Goal: Book appointment/travel/reservation

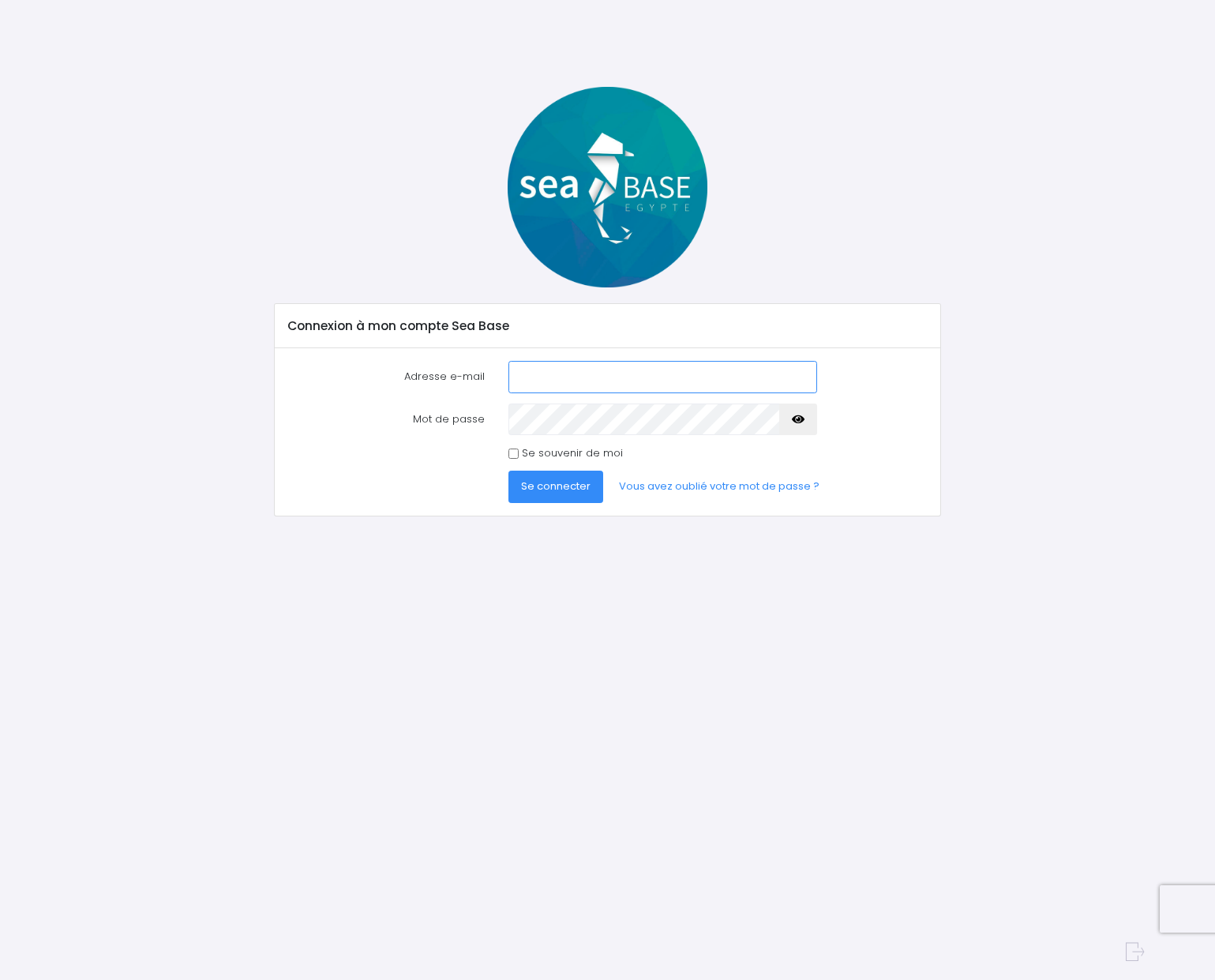
type input "[EMAIL_ADDRESS][DOMAIN_NAME]"
drag, startPoint x: 516, startPoint y: 450, endPoint x: 526, endPoint y: 463, distance: 16.4
click at [516, 450] on input "Se souvenir de moi" at bounding box center [513, 453] width 10 height 10
checkbox input "true"
click at [536, 475] on button "Se connecter" at bounding box center [556, 485] width 95 height 31
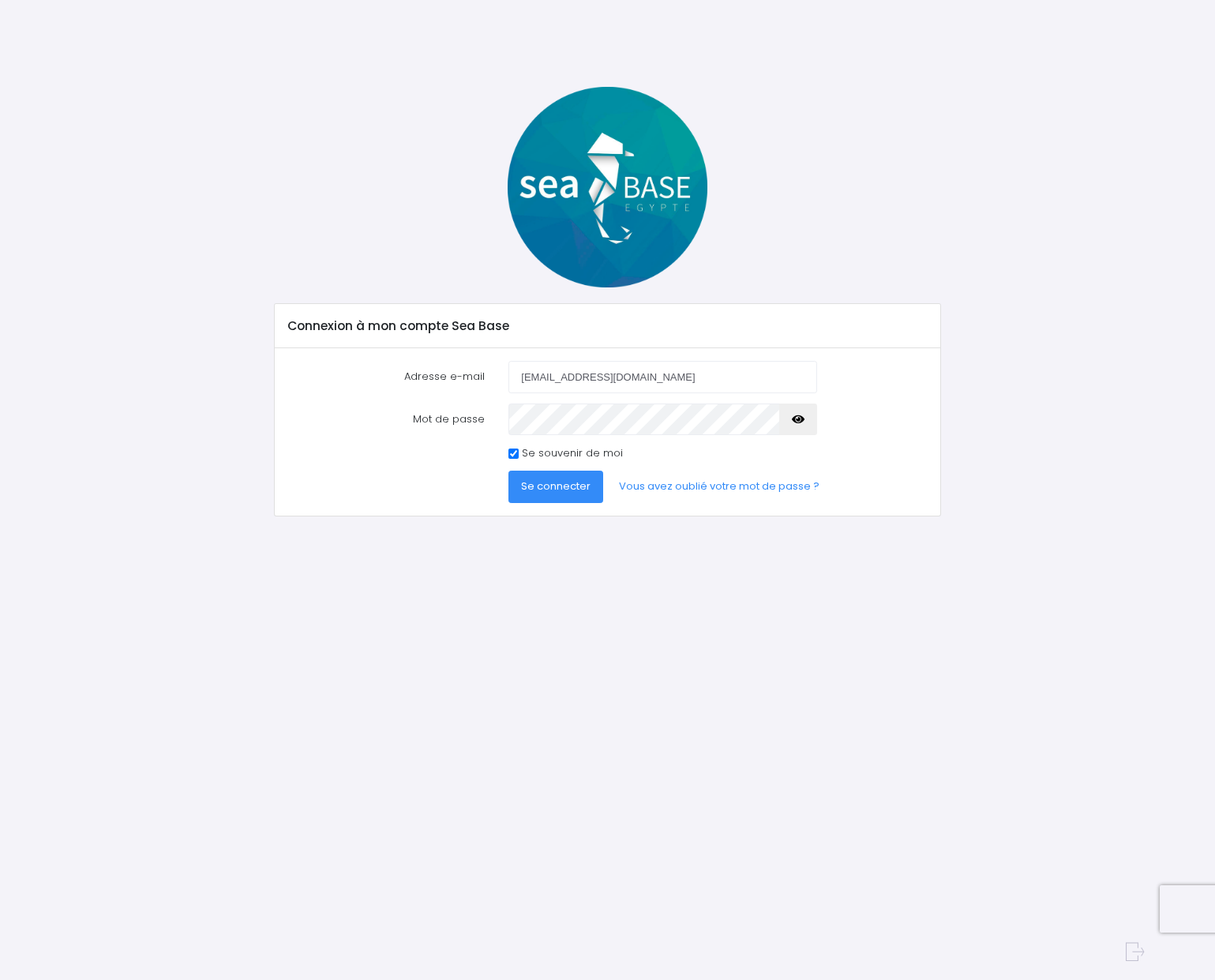
click at [536, 475] on button "Se connecter" at bounding box center [556, 485] width 95 height 31
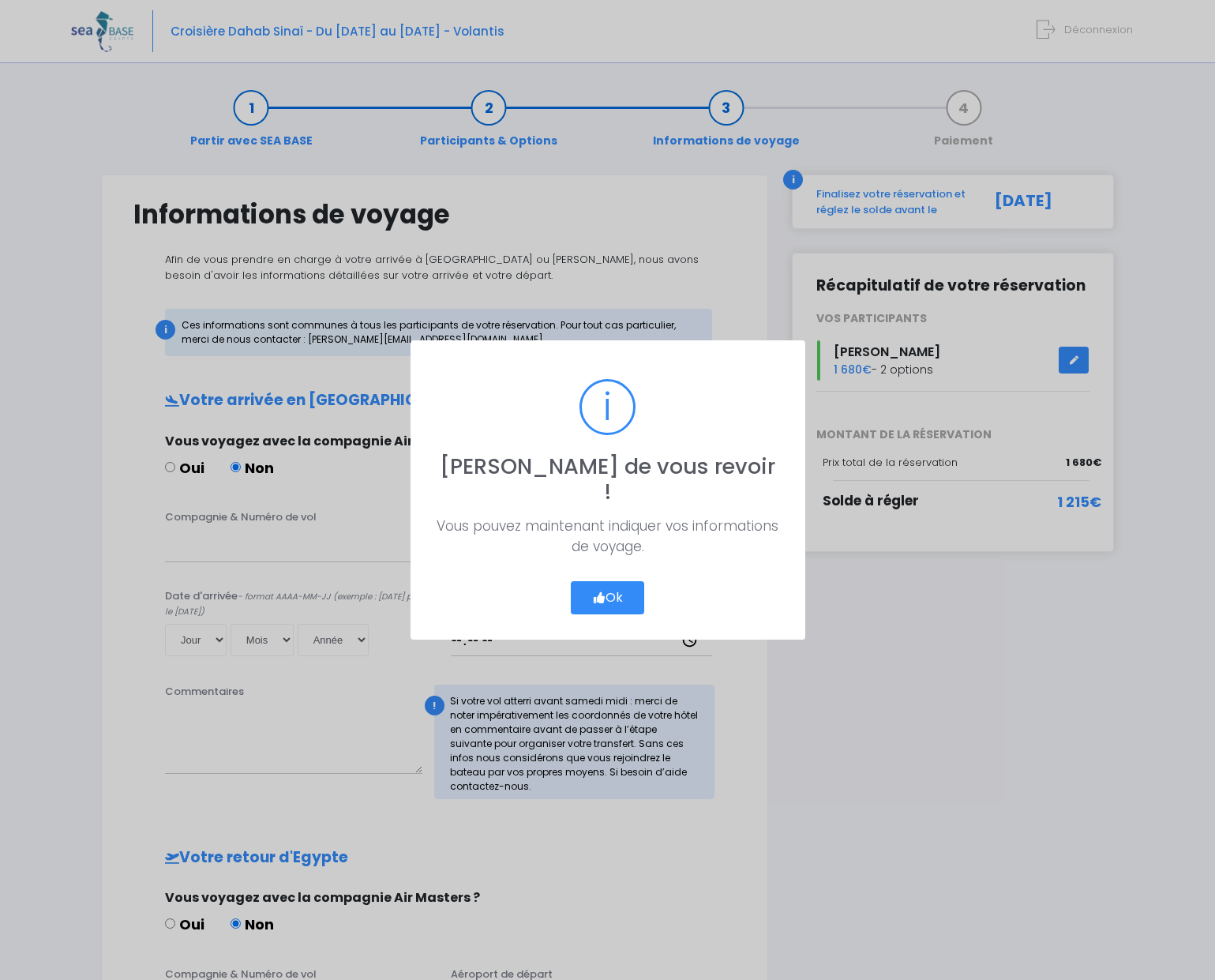
click at [617, 586] on button "Ok" at bounding box center [608, 598] width 74 height 33
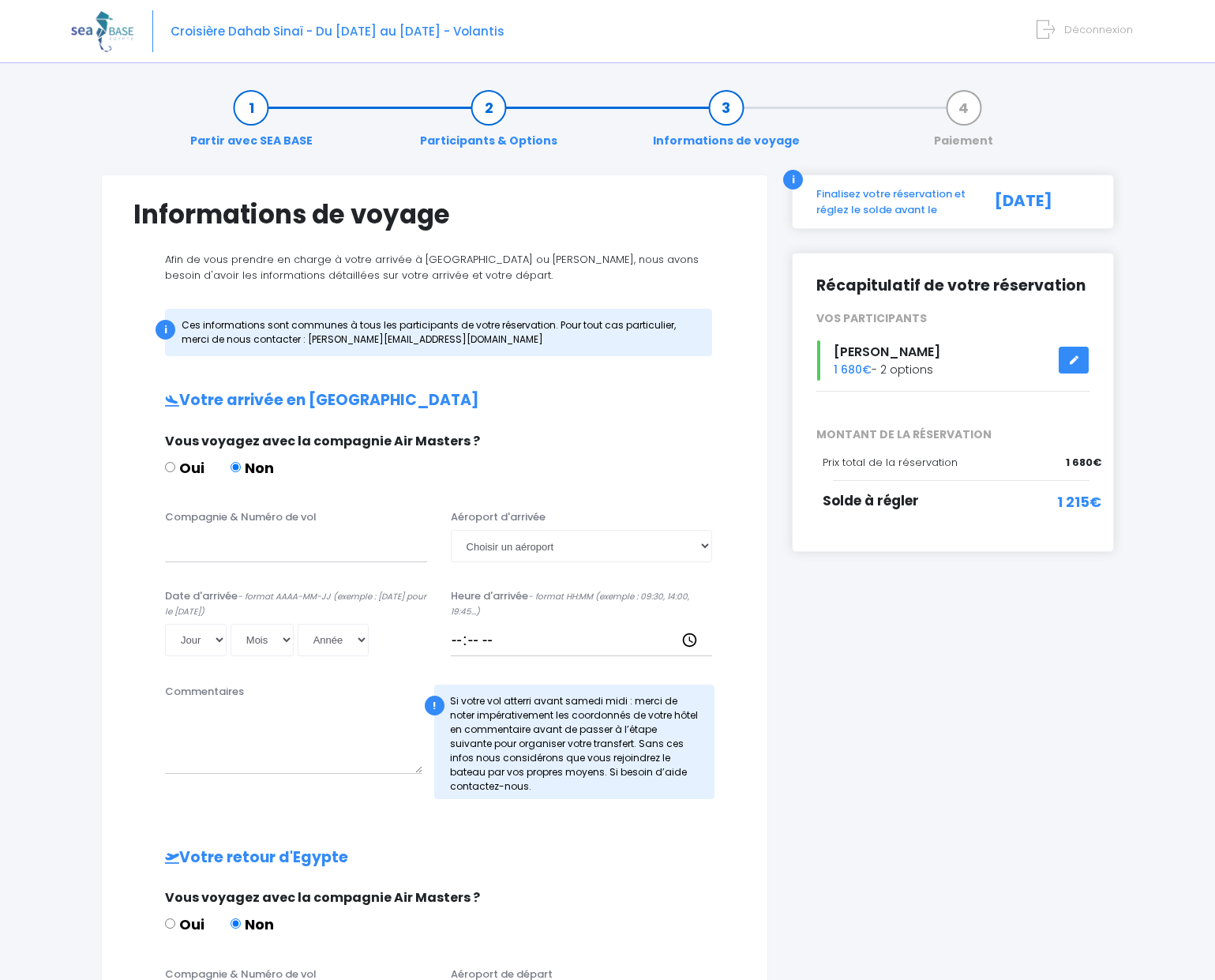
click at [1068, 355] on link at bounding box center [1074, 360] width 30 height 28
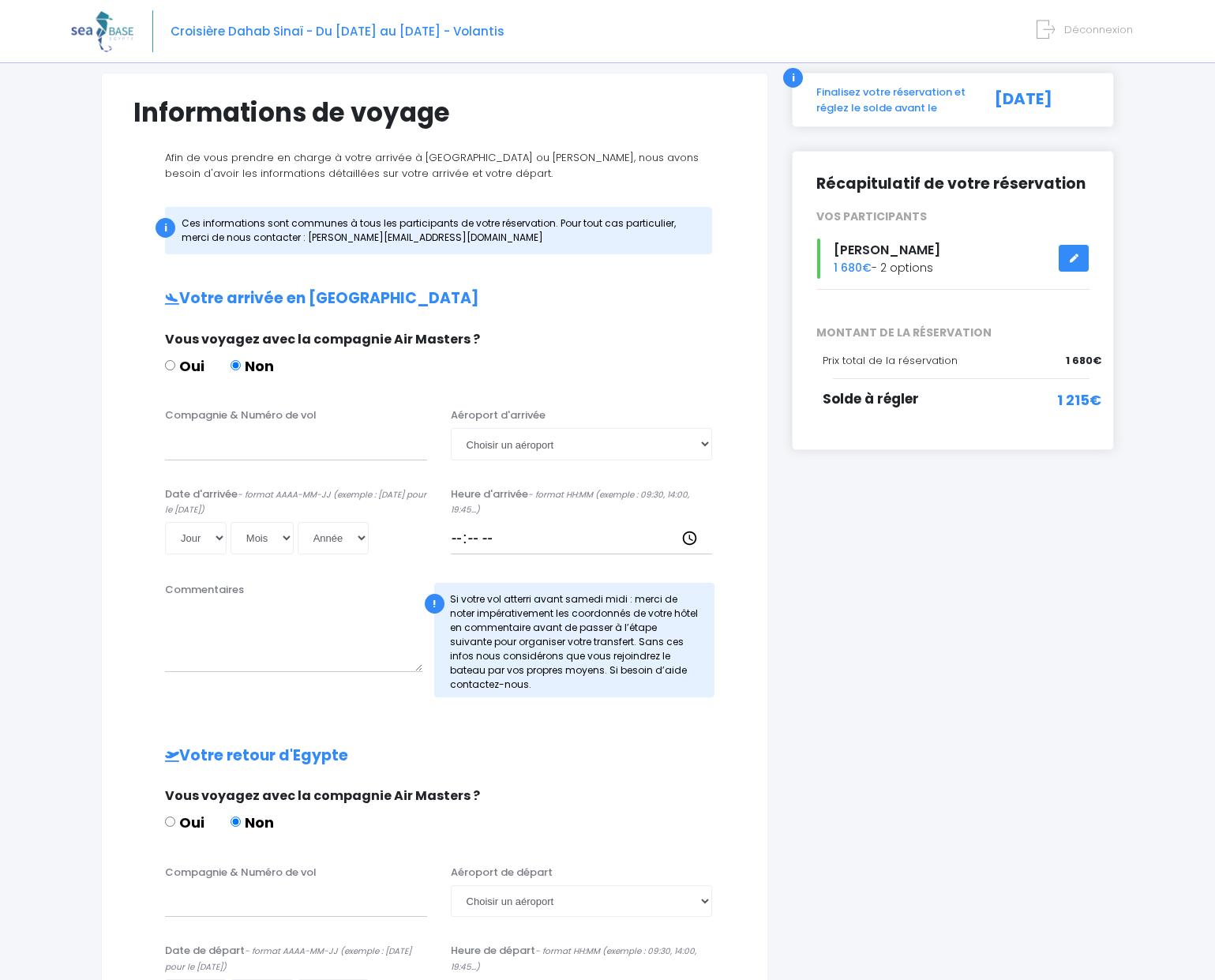
scroll to position [129, 0]
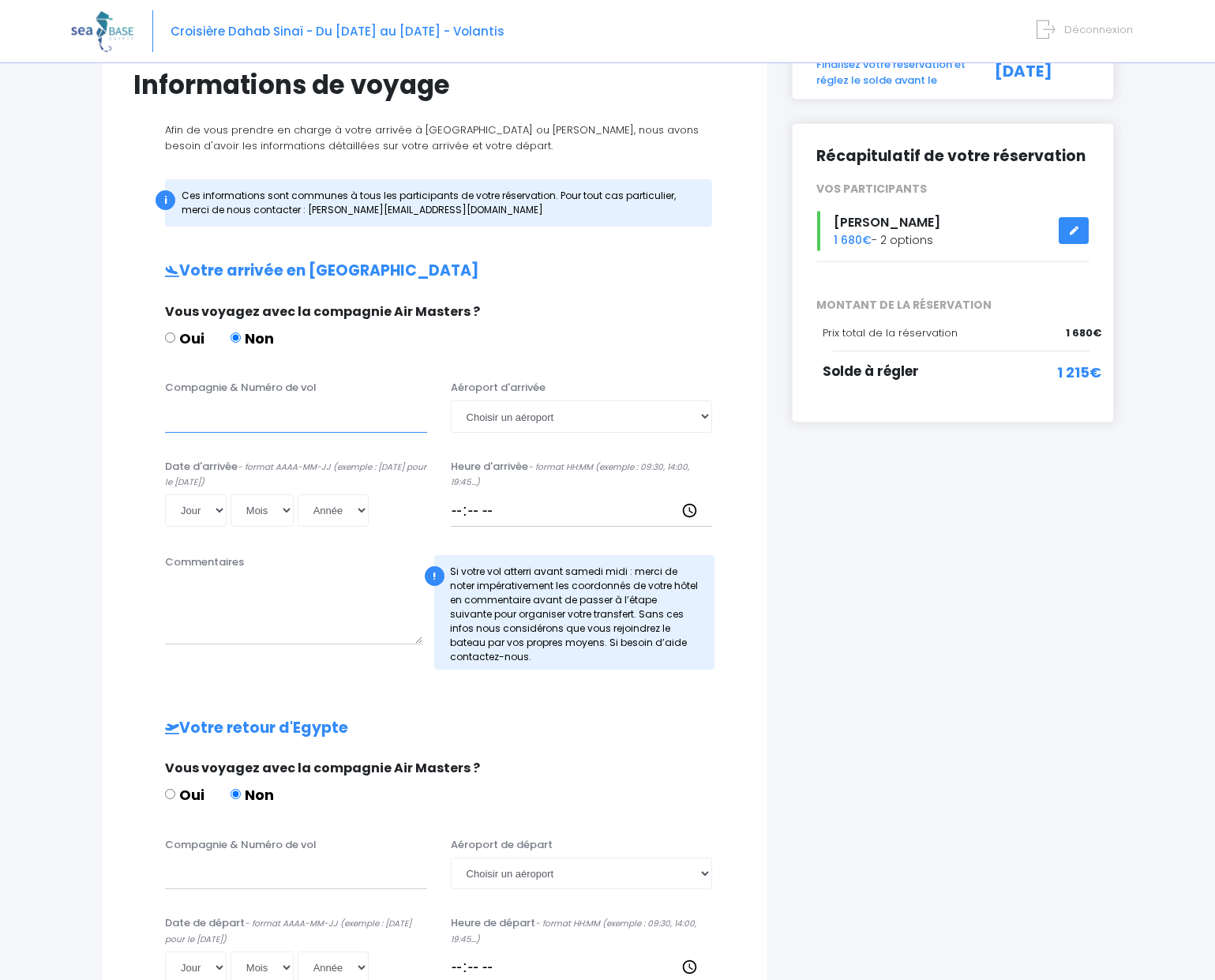
click at [201, 423] on input "Compagnie & Numéro de vol" at bounding box center [295, 416] width 262 height 31
type input "EASY JET"
select select "11"
select select "10"
select select "2025"
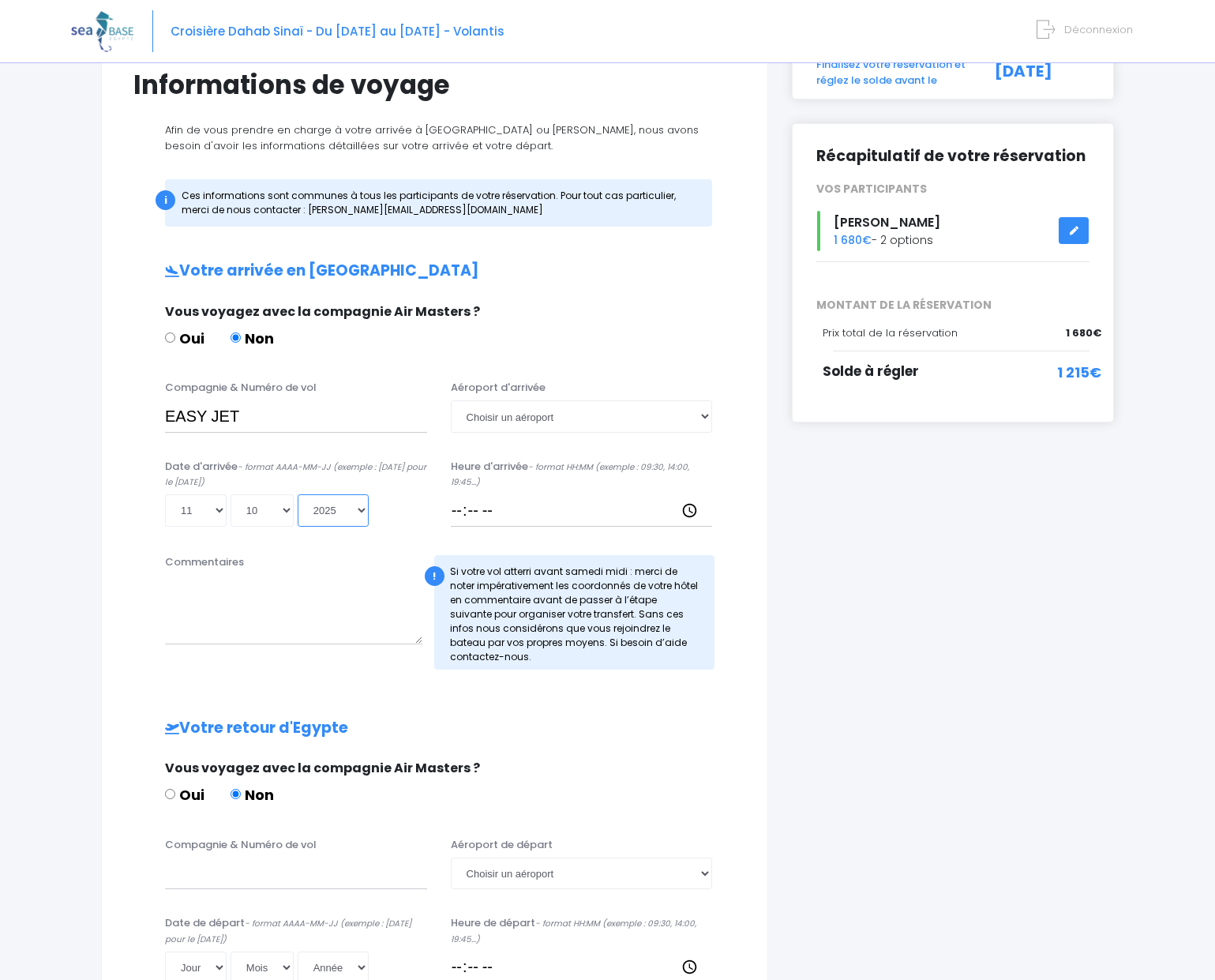
type input "2025-10-11"
click at [503, 507] on input "Heure d'arrivée - format HH:MM (exemple : 09:30, 14:00, 19:45...)" at bounding box center [581, 509] width 262 height 31
click at [526, 506] on input "Heure d'arrivée - format HH:MM (exemple : 09:30, 14:00, 19:45...)" at bounding box center [581, 509] width 262 height 31
click at [516, 512] on input "Heure d'arrivée - format HH:MM (exemple : 09:30, 14:00, 19:45...)" at bounding box center [581, 509] width 262 height 31
drag, startPoint x: 475, startPoint y: 510, endPoint x: 447, endPoint y: 512, distance: 28.1
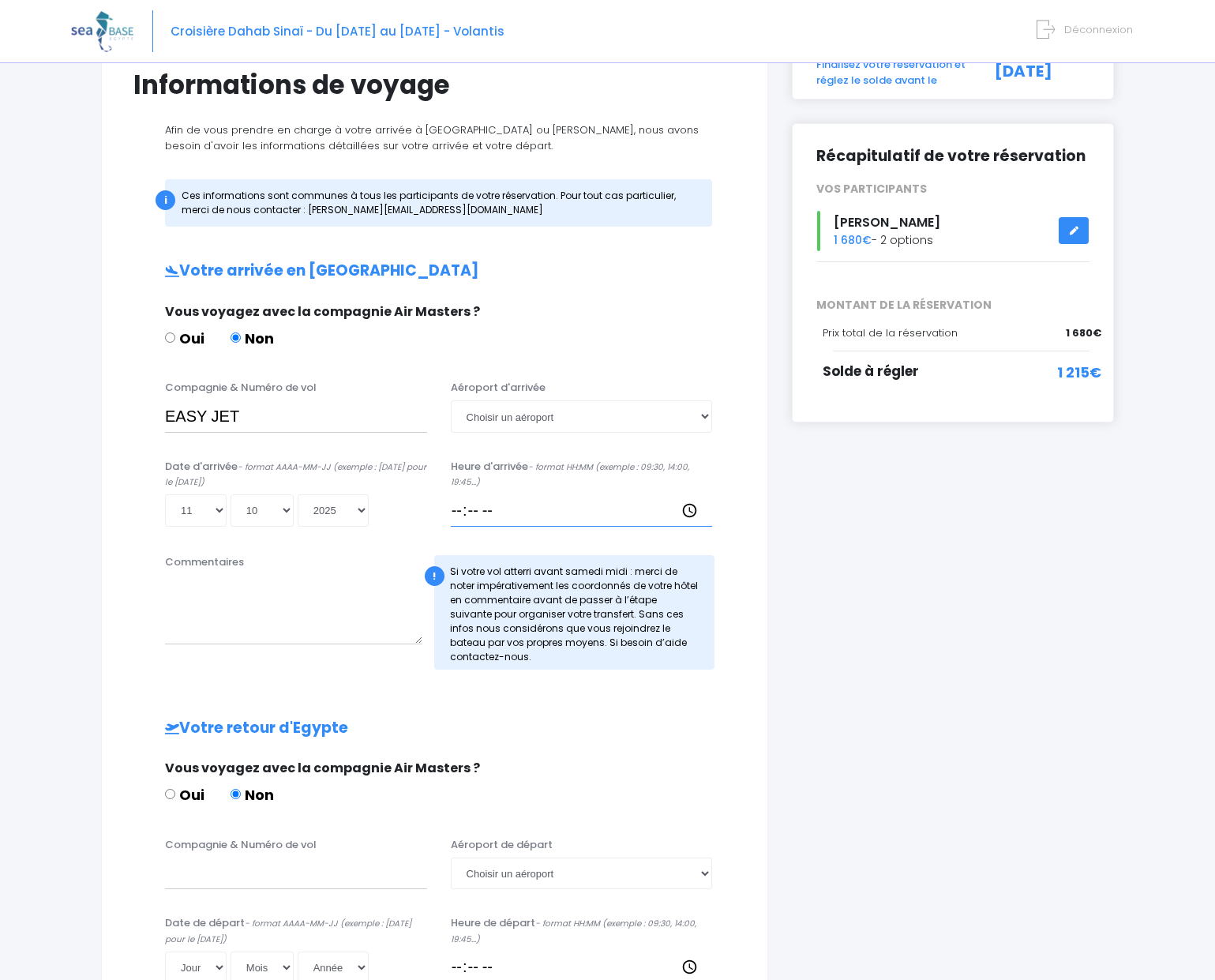
click at [474, 510] on input "Heure d'arrivée - format HH:MM (exemple : 09:30, 14:00, 19:45...)" at bounding box center [581, 509] width 262 height 31
click at [461, 509] on input "Heure d'arrivée - format HH:MM (exemple : 09:30, 14:00, 19:45...)" at bounding box center [581, 509] width 262 height 31
click at [521, 512] on input "Heure d'arrivée - format HH:MM (exemple : 09:30, 14:00, 19:45...)" at bounding box center [581, 509] width 262 height 31
drag, startPoint x: 533, startPoint y: 512, endPoint x: 451, endPoint y: 508, distance: 82.1
click at [451, 508] on input "Heure d'arrivée - format HH:MM (exemple : 09:30, 14:00, 19:45...)" at bounding box center [581, 509] width 262 height 31
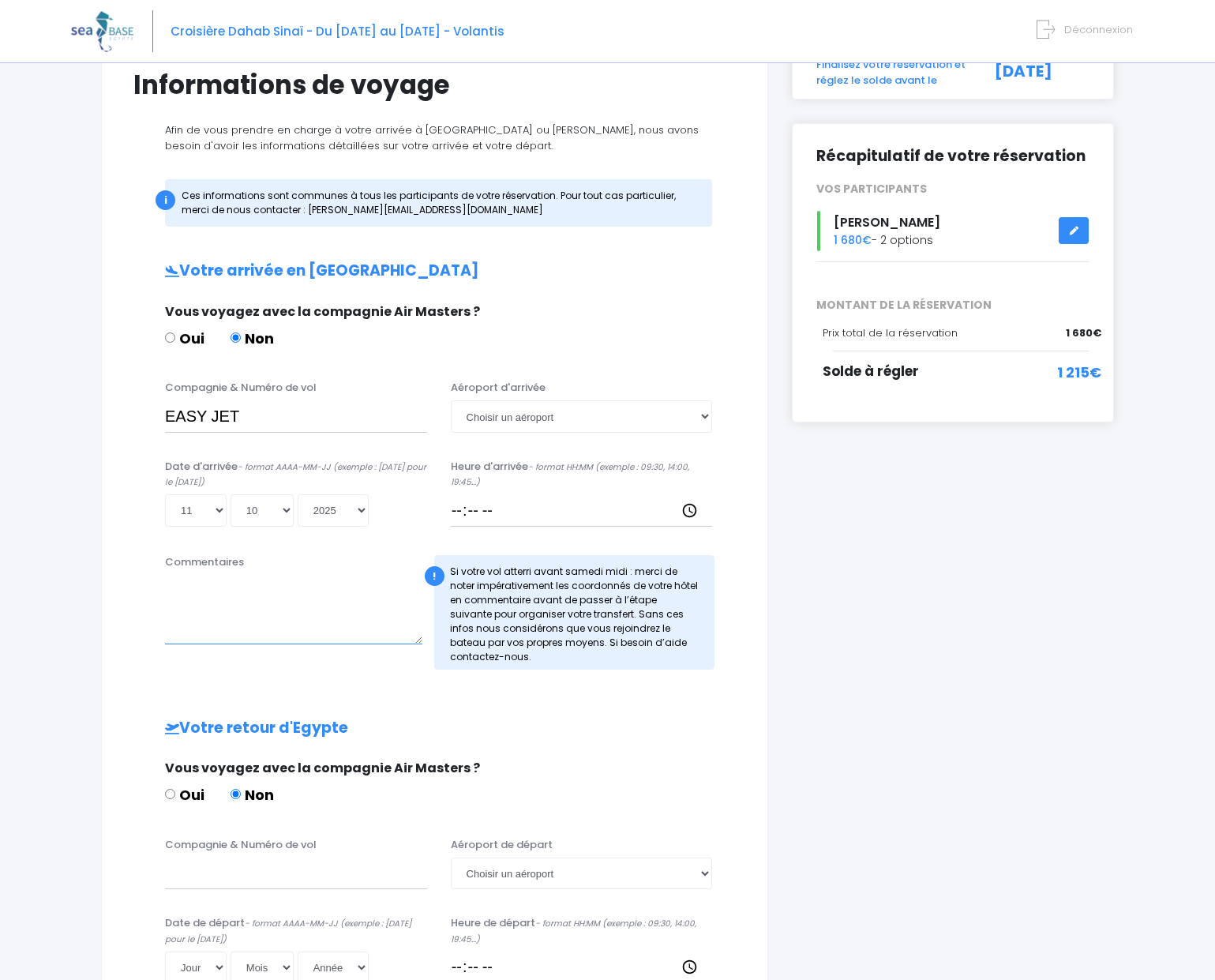
click at [343, 633] on textarea "Commentaires" at bounding box center [293, 609] width 257 height 69
click at [490, 506] on input "Heure d'arrivée - format HH:MM (exemple : 09:30, 14:00, 19:45...)" at bounding box center [581, 509] width 262 height 31
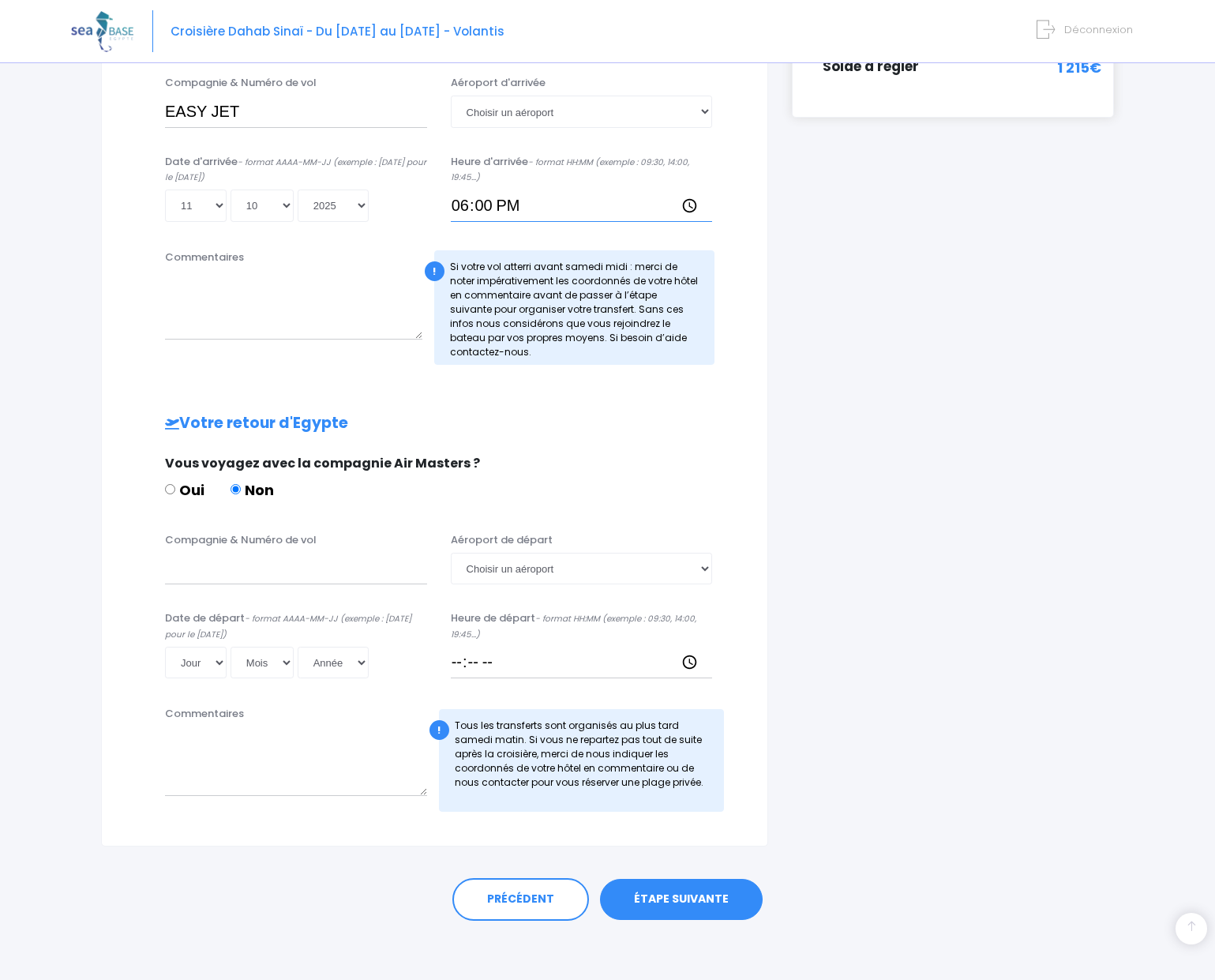
scroll to position [433, 0]
type input "18:00"
click at [196, 578] on input "Compagnie & Numéro de vol" at bounding box center [295, 569] width 262 height 31
type input "EASY JET"
select select "18"
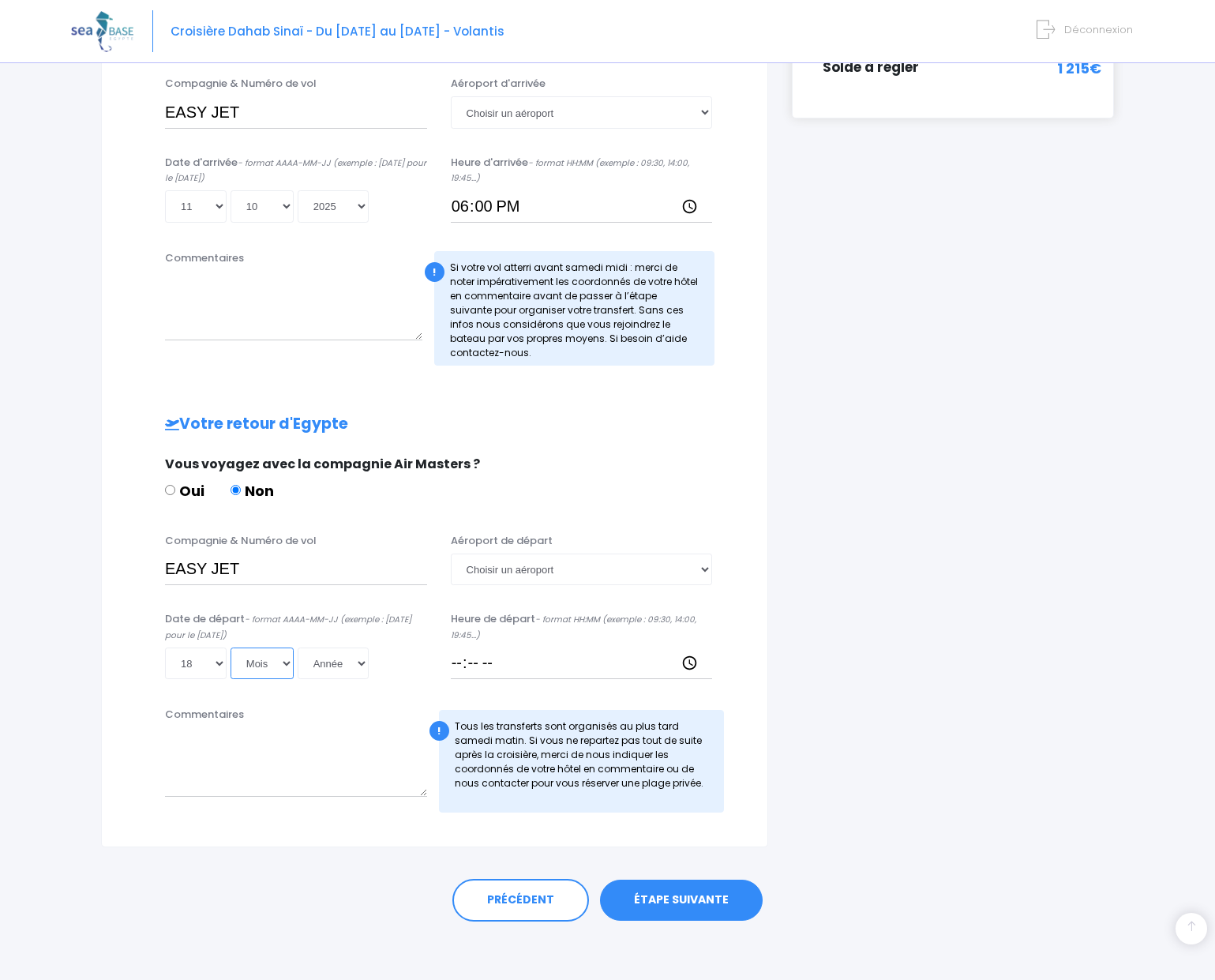
select select "10"
select select "2025"
type input "2025-10-18"
drag, startPoint x: 494, startPoint y: 666, endPoint x: 480, endPoint y: 666, distance: 14.0
click at [492, 666] on input "Heure de départ - format HH:MM (exemple : 09:30, 14:00, 19:45...)" at bounding box center [581, 662] width 262 height 31
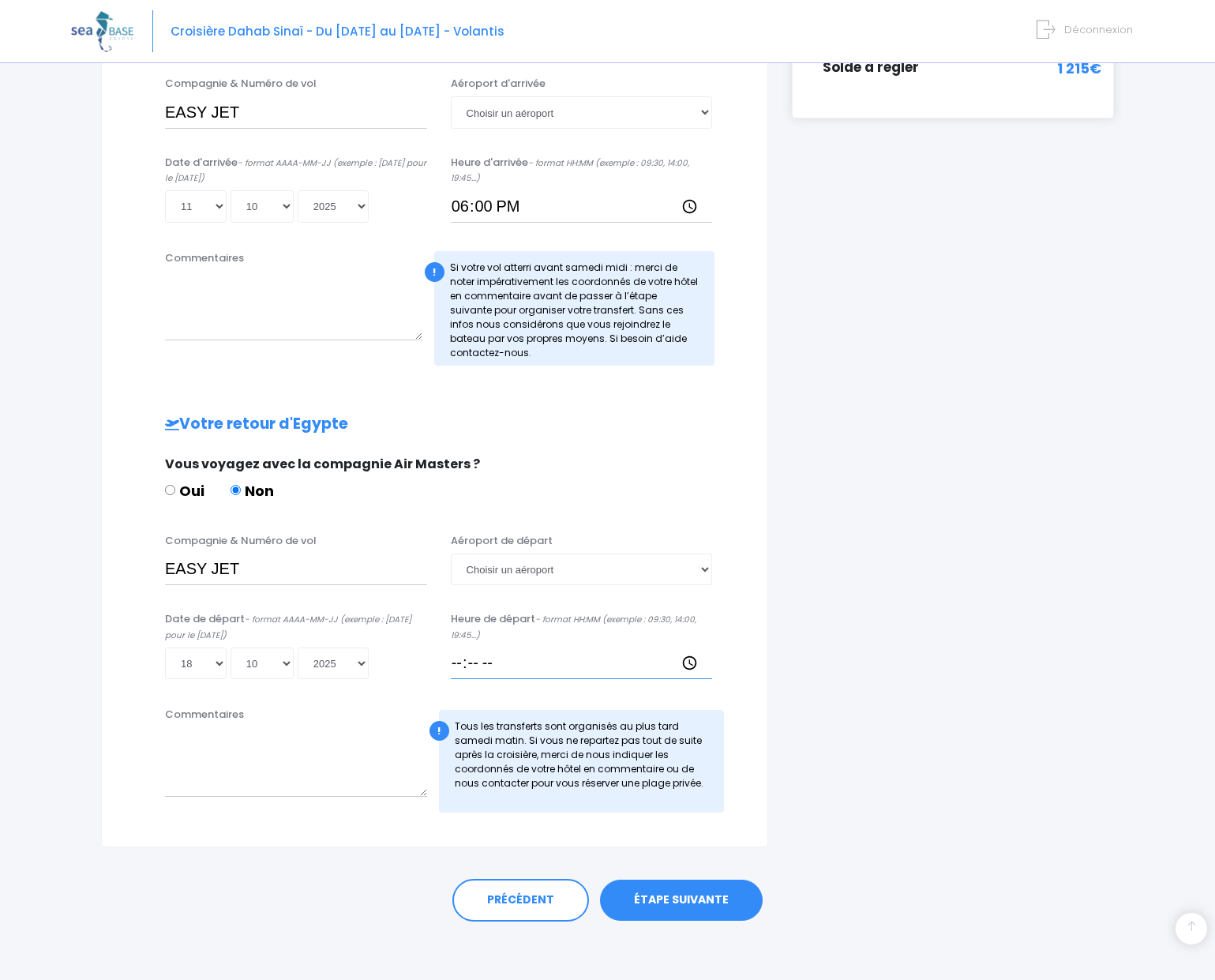
click at [461, 663] on input "Heure de départ - format HH:MM (exemple : 09:30, 14:00, 19:45...)" at bounding box center [581, 662] width 262 height 31
drag, startPoint x: 457, startPoint y: 670, endPoint x: 442, endPoint y: 675, distance: 15.8
click at [455, 670] on input "18:50" at bounding box center [581, 662] width 262 height 31
type input "18:50"
click at [382, 712] on div "Commentaires" at bounding box center [296, 759] width 285 height 106
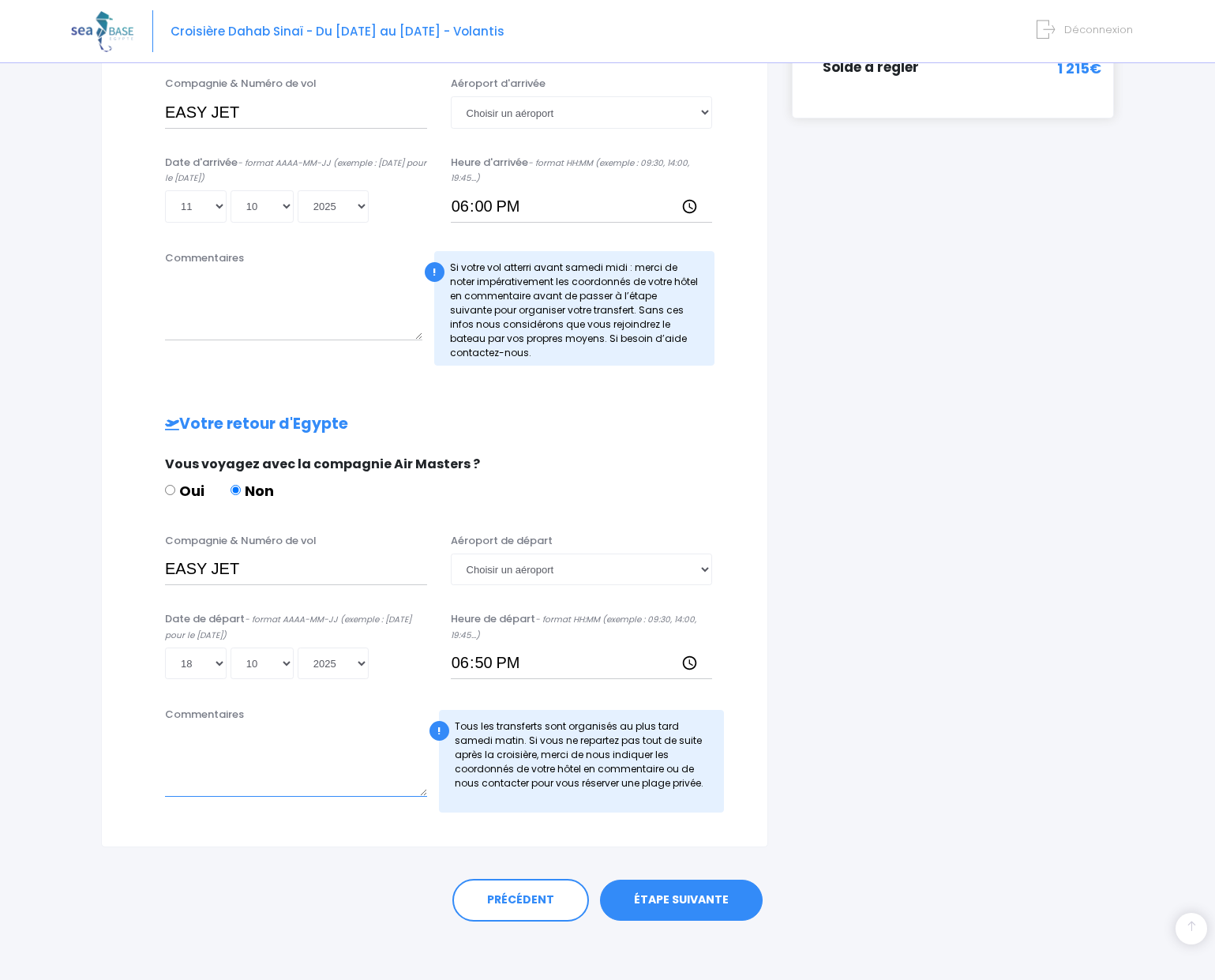
click at [206, 778] on textarea "Commentaires" at bounding box center [295, 761] width 262 height 69
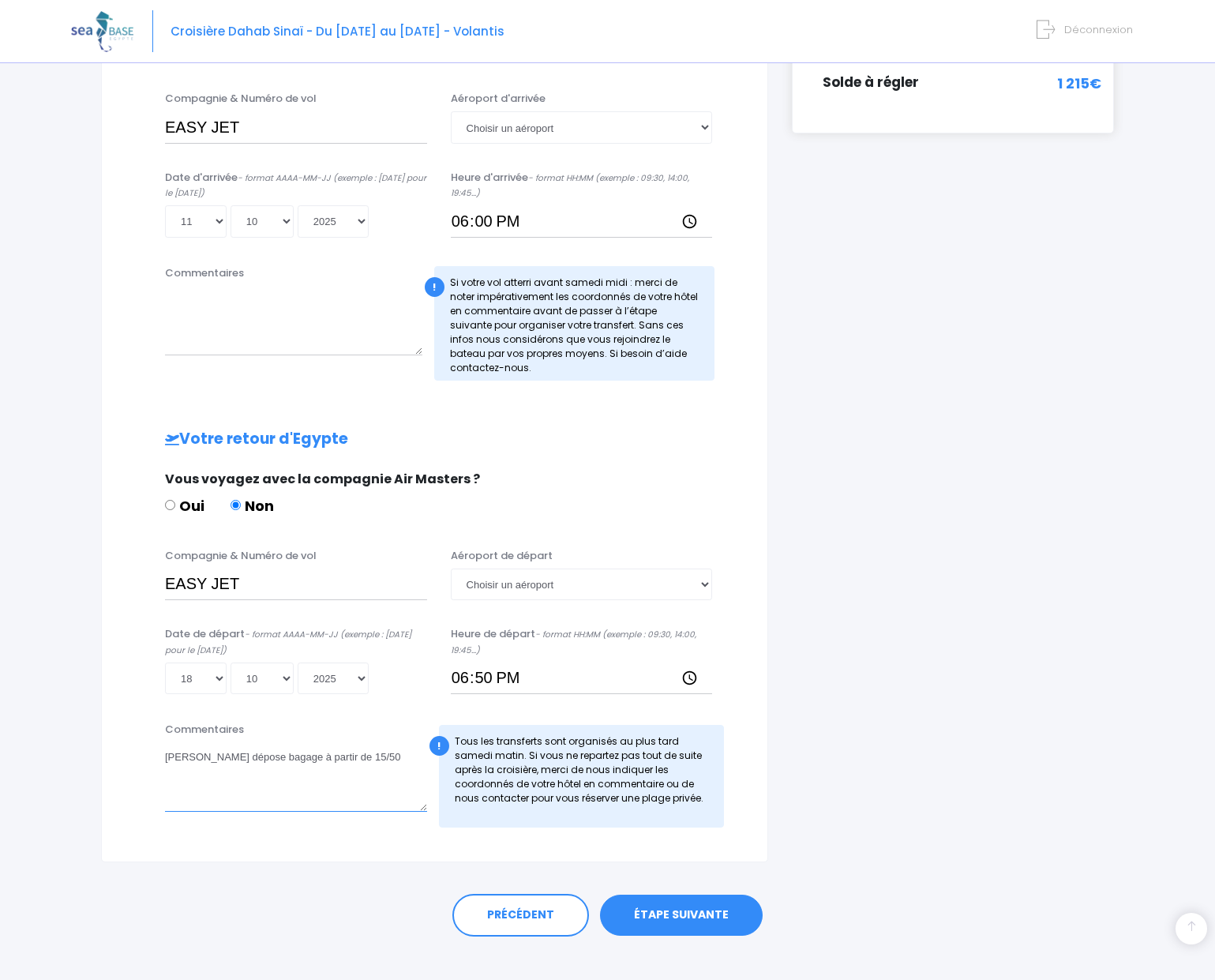
scroll to position [424, 0]
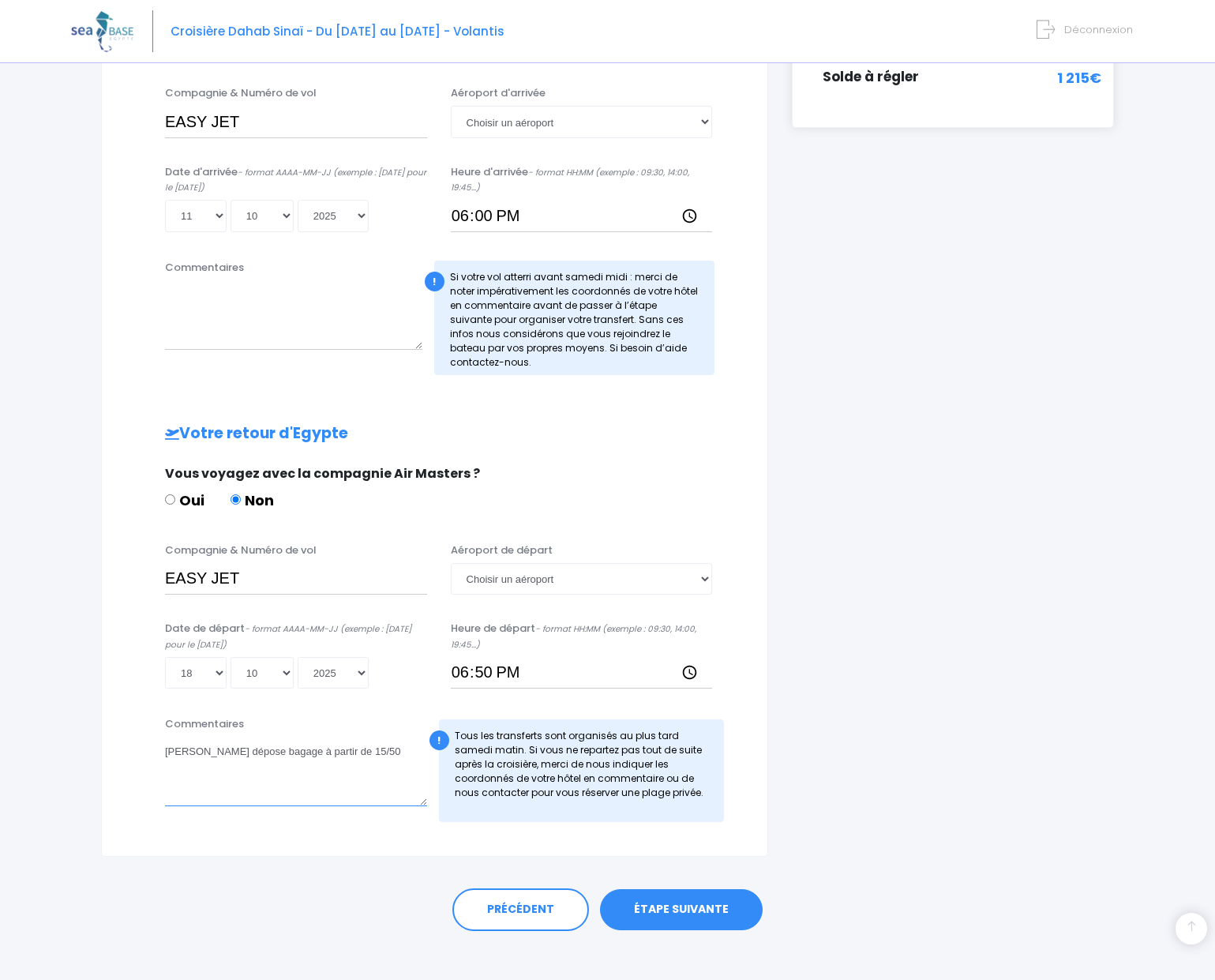
type textarea "[PERSON_NAME] dépose bagage à partir de 15/50"
select select "Hurghada"
click at [689, 907] on link "ÉTAPE SUIVANTE" at bounding box center [681, 909] width 163 height 41
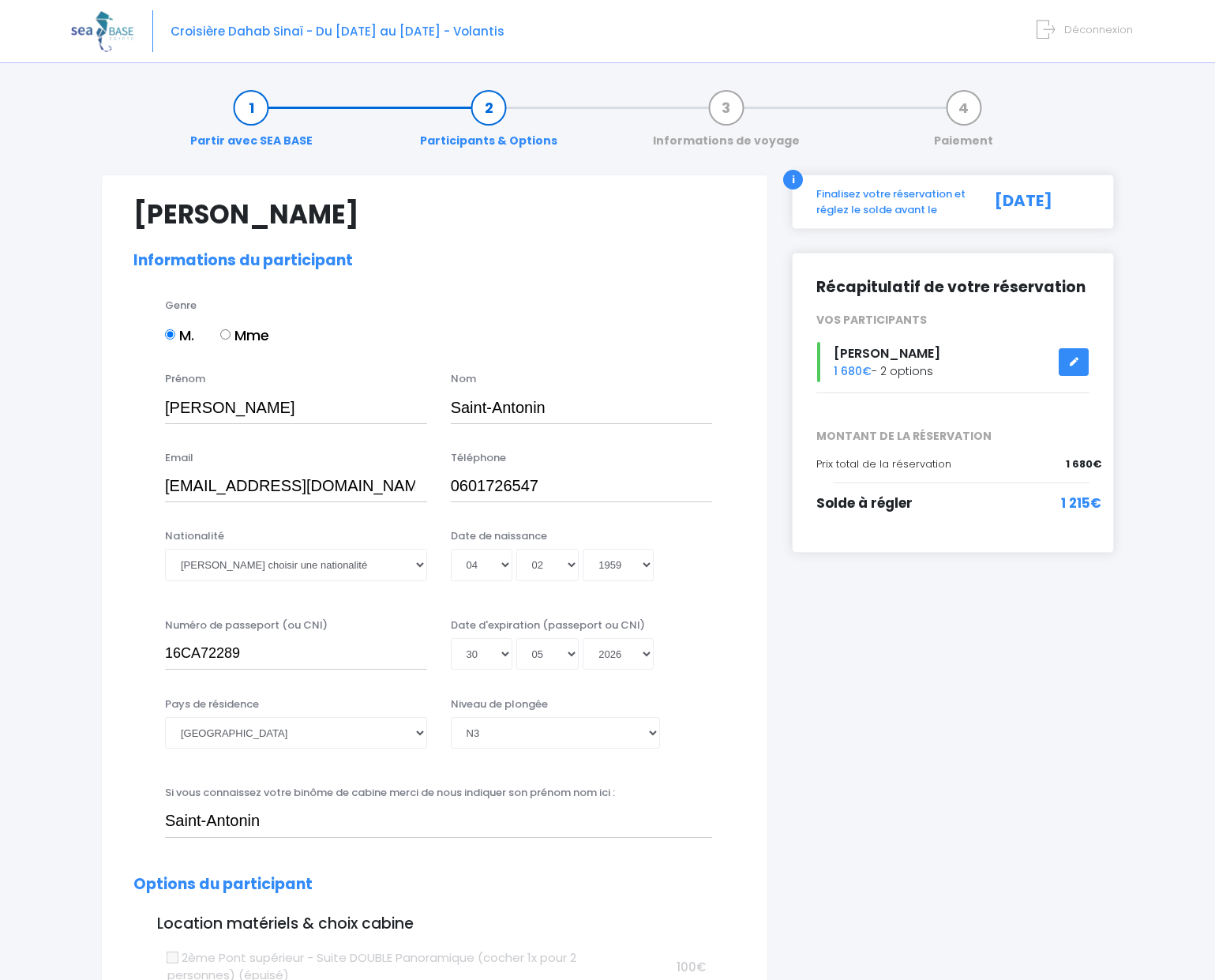
select select "N3"
select select "44/45"
select select "XL"
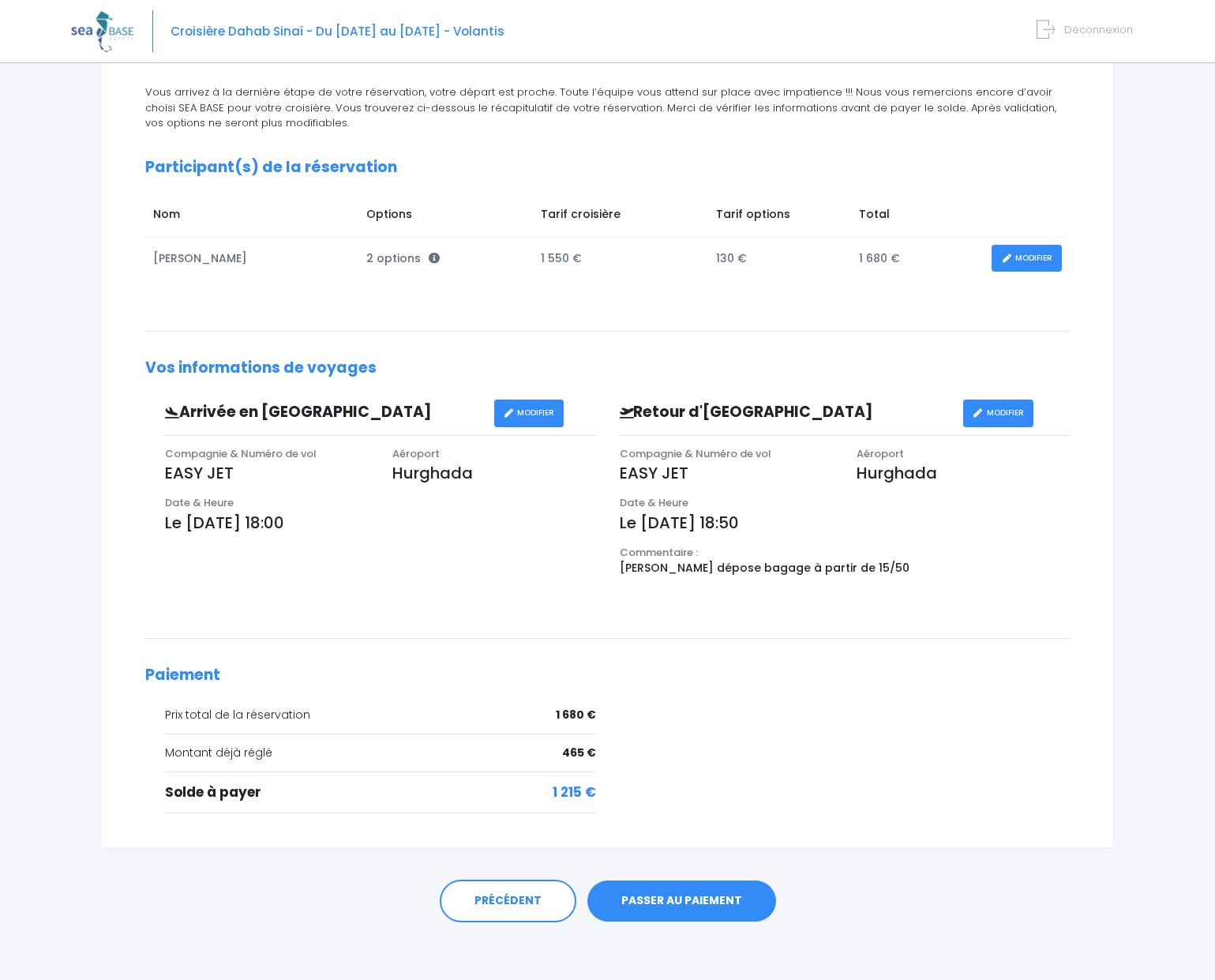
scroll to position [167, 0]
click at [683, 896] on link "PASSER AU PAIEMENT" at bounding box center [681, 901] width 188 height 41
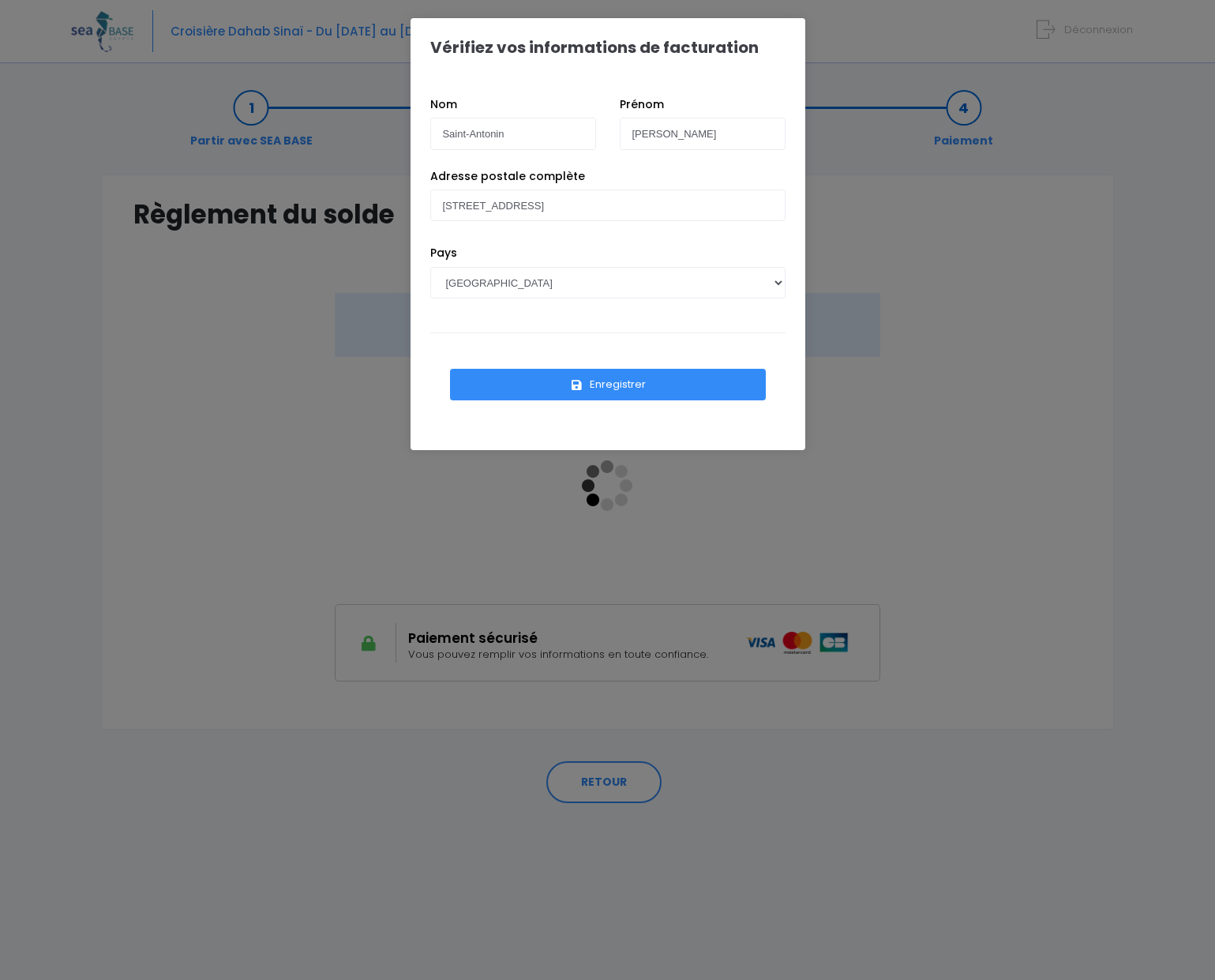
click at [618, 386] on button "Enregistrer" at bounding box center [608, 383] width 316 height 31
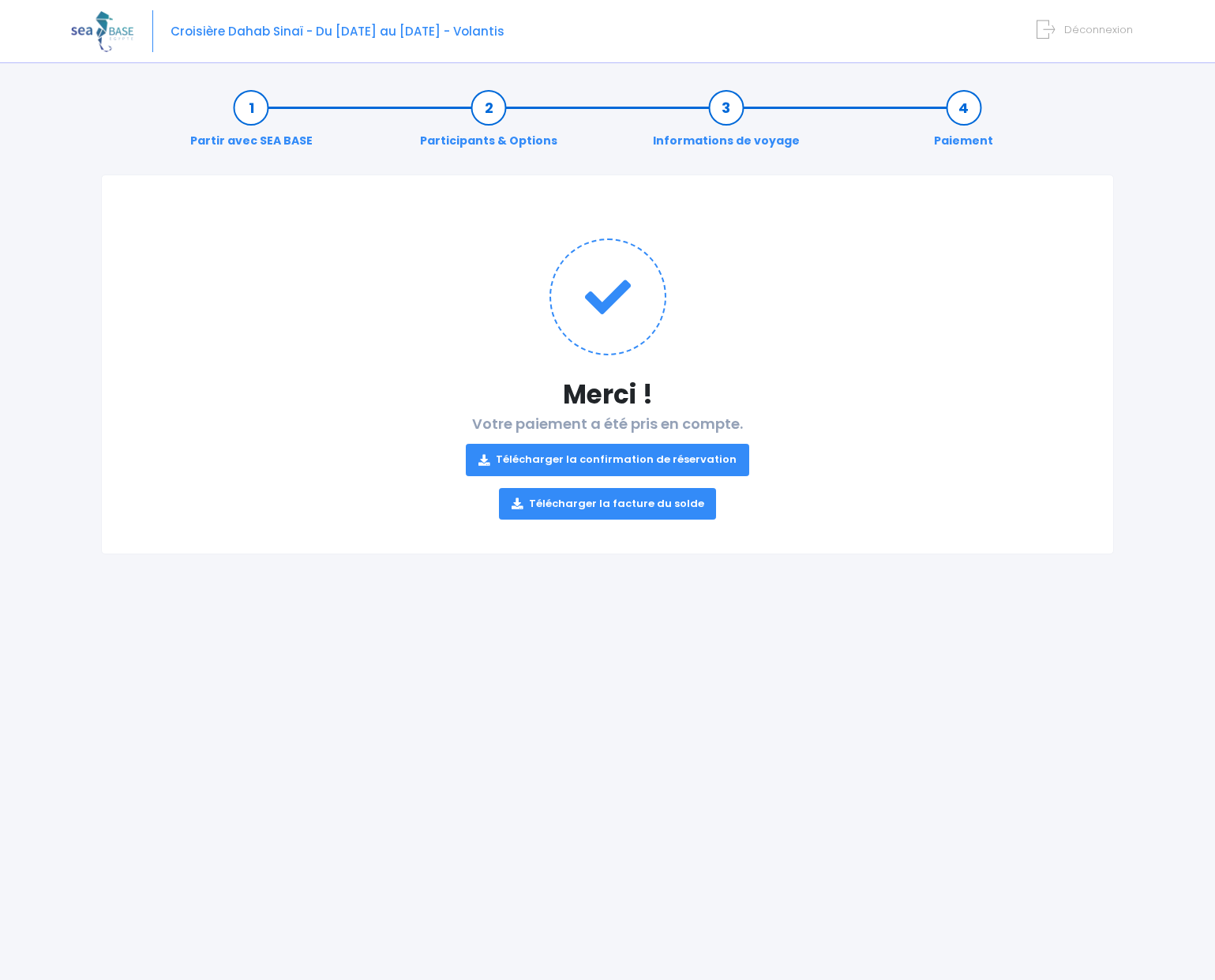
drag, startPoint x: 0, startPoint y: 0, endPoint x: 593, endPoint y: 553, distance: 810.8
click at [594, 553] on div "Merci ! Votre paiement a été pris en compte. Télécharger la confirmation de rés…" at bounding box center [607, 363] width 1012 height 380
click at [611, 450] on link "Télécharger la confirmation de réservation" at bounding box center [608, 459] width 284 height 31
click at [605, 501] on link "Télécharger la facture du solde" at bounding box center [607, 503] width 218 height 31
